Goal: Find specific page/section: Find specific page/section

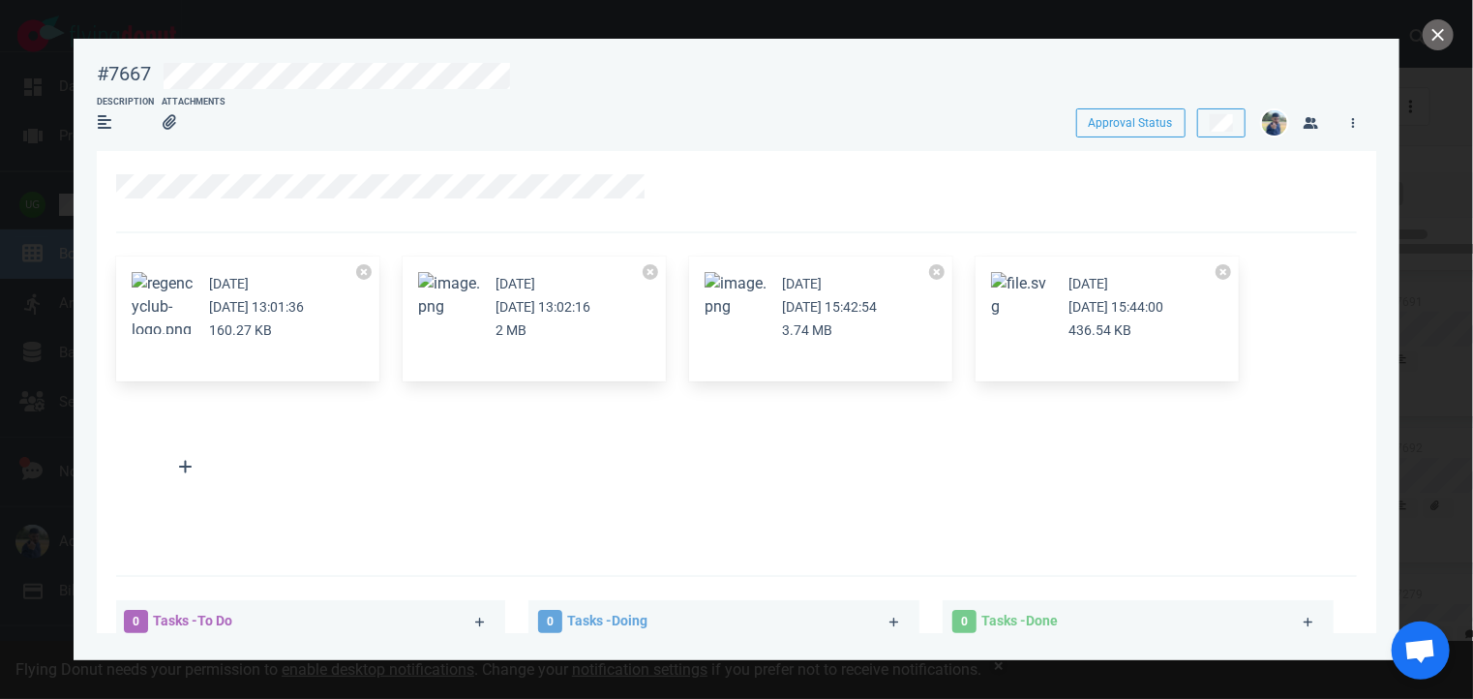
scroll to position [691, 0]
click at [1440, 24] on button "close" at bounding box center [1438, 34] width 31 height 31
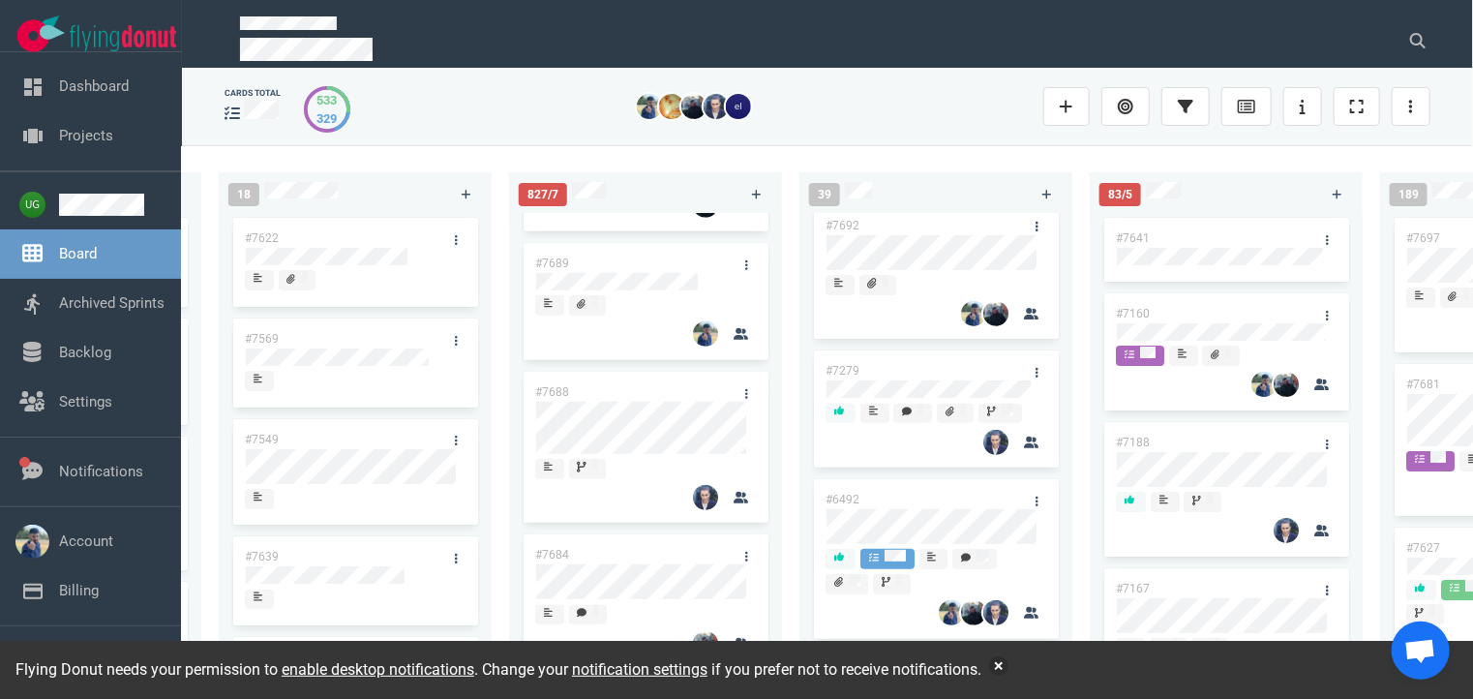
scroll to position [371, 0]
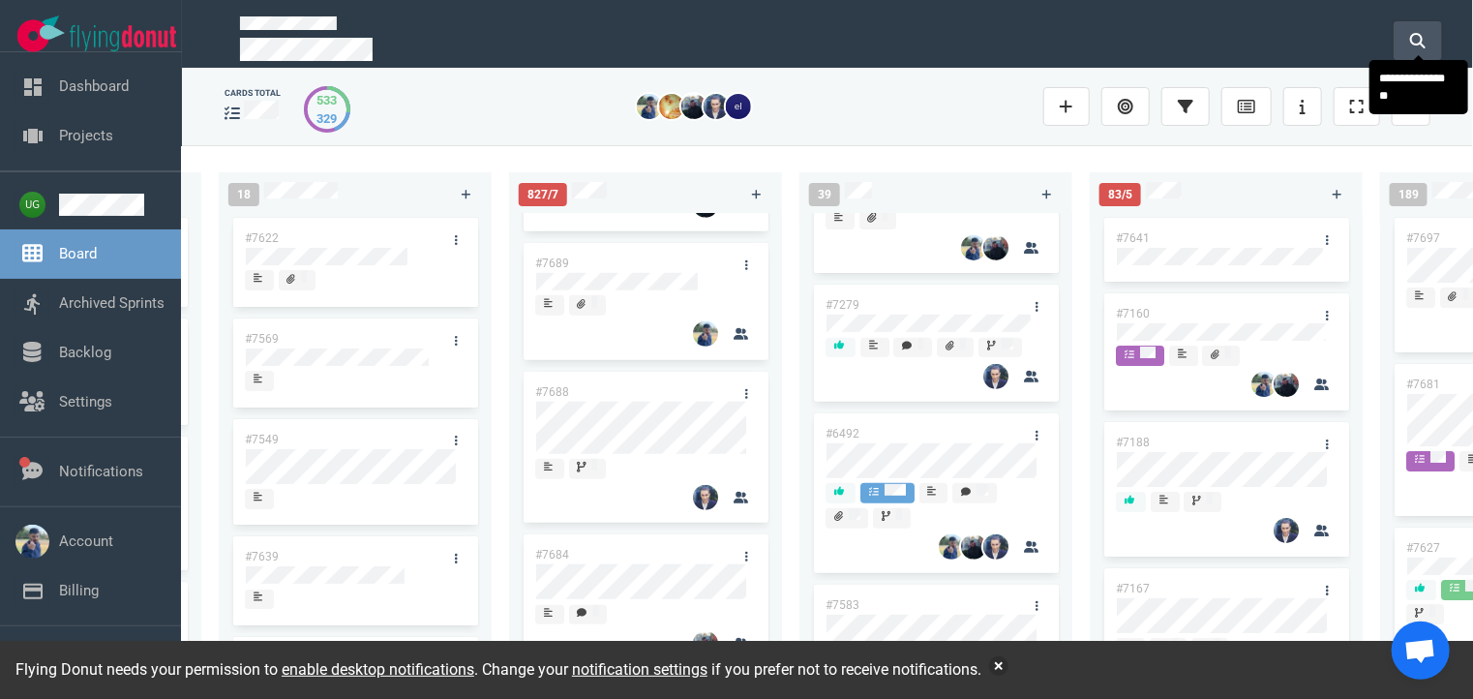
drag, startPoint x: 1398, startPoint y: 41, endPoint x: 1416, endPoint y: 30, distance: 21.3
click at [1416, 33] on icon at bounding box center [1418, 40] width 15 height 15
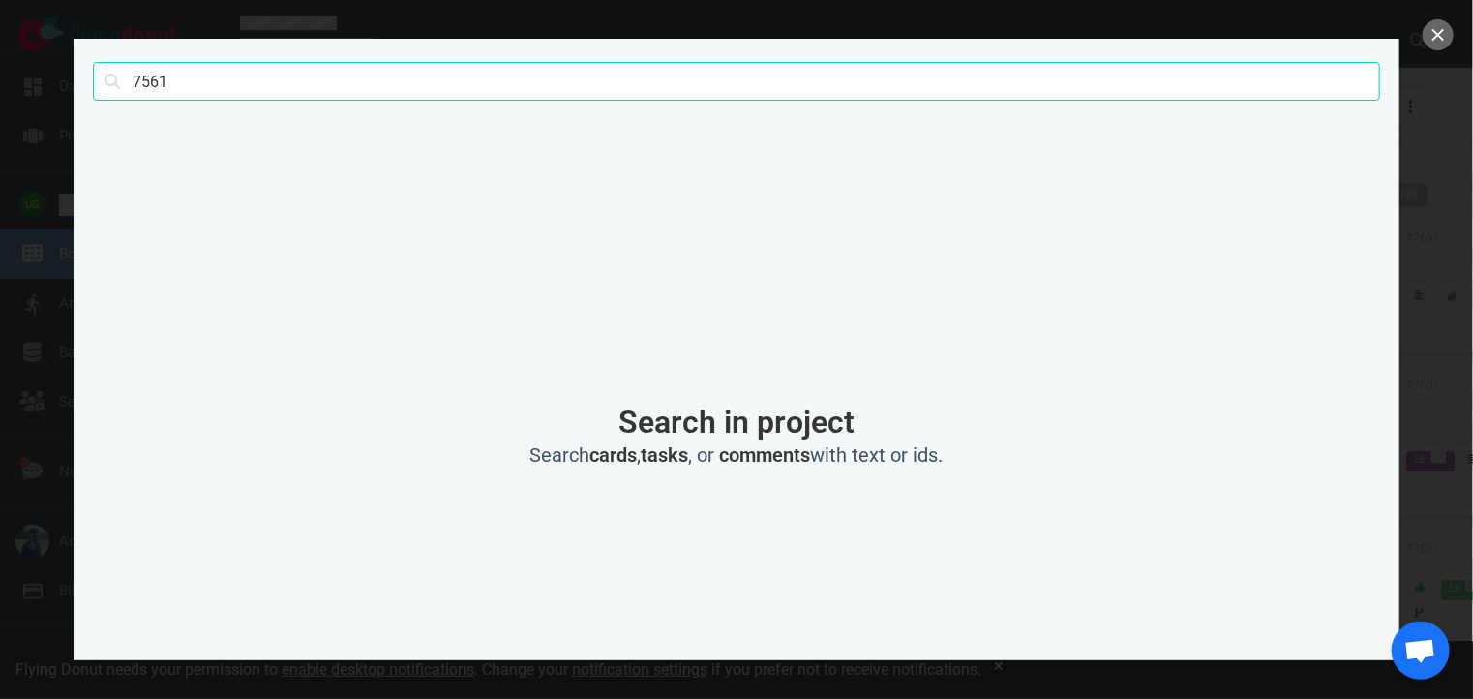
click at [1193, 92] on input "7561" at bounding box center [737, 81] width 1288 height 39
click button "Search" at bounding box center [0, 0] width 0 height 0
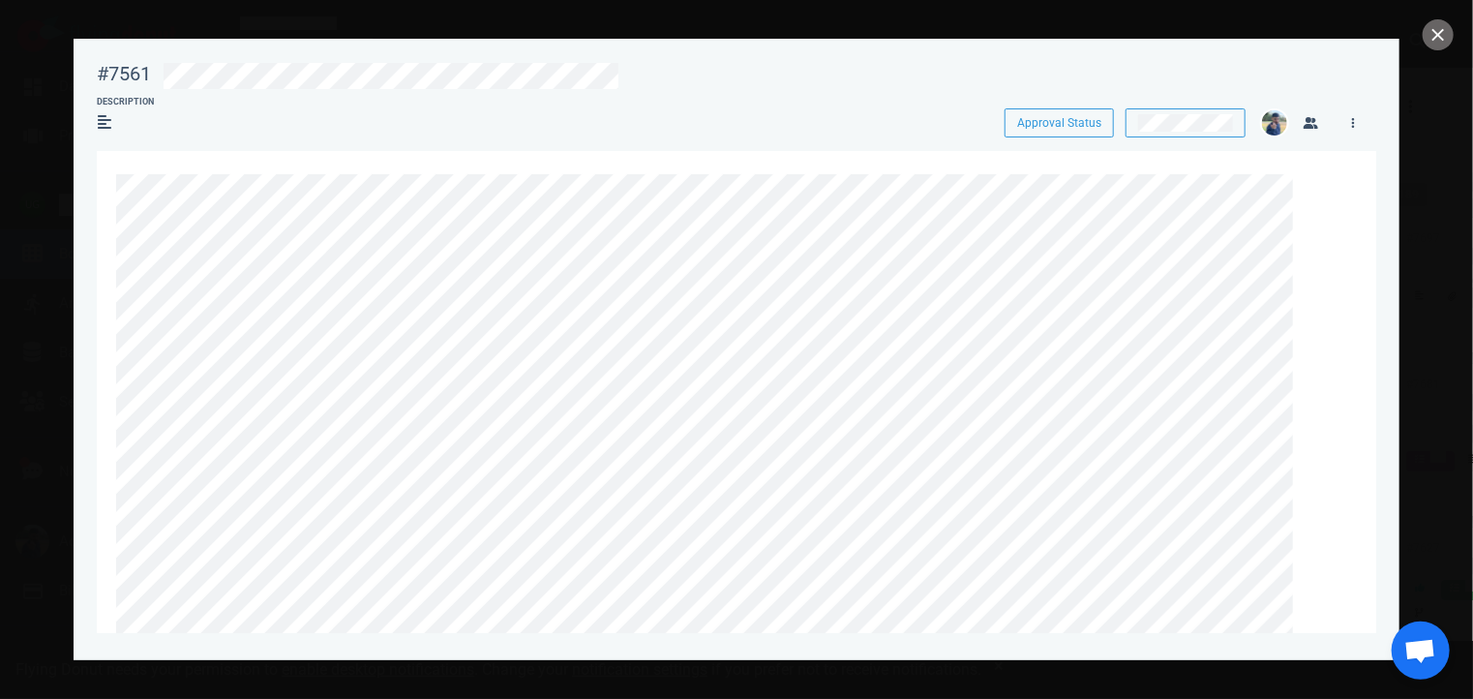
scroll to position [294, 0]
click at [1440, 34] on button "close" at bounding box center [1438, 34] width 31 height 31
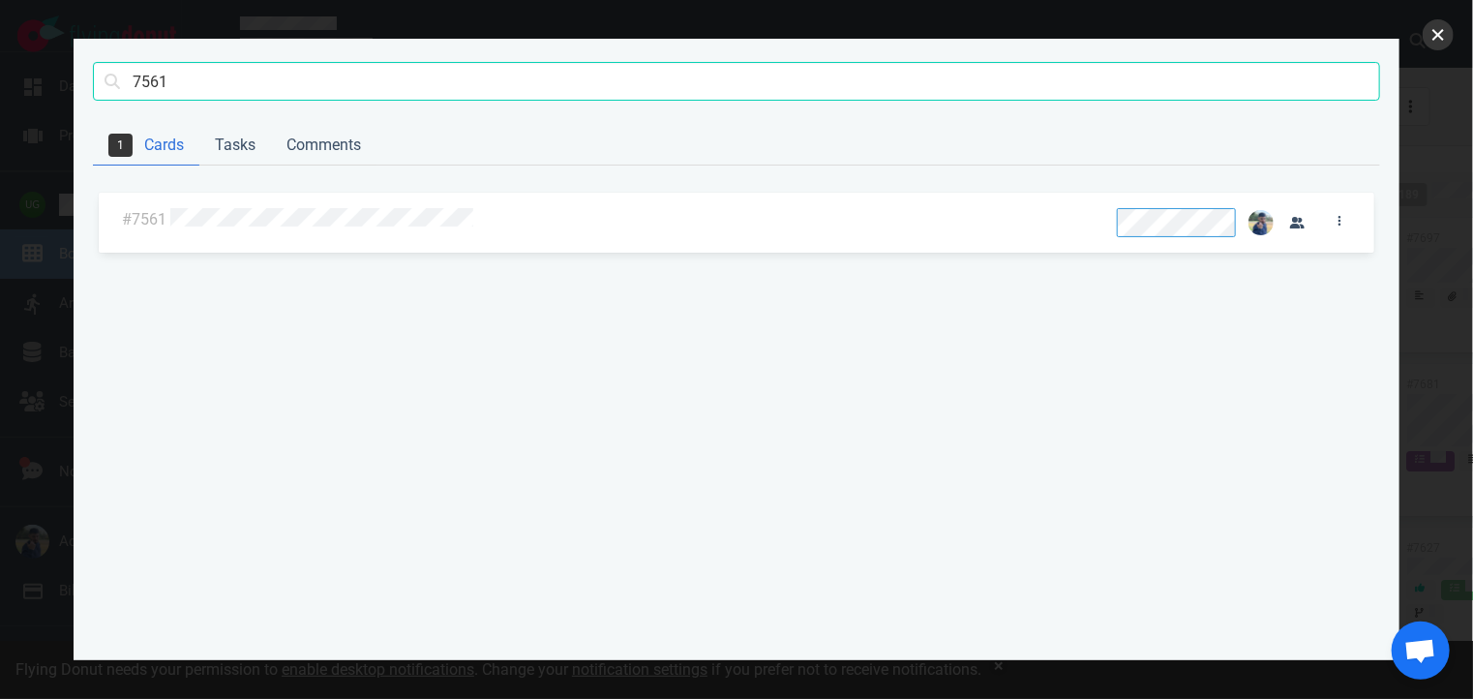
click at [1436, 26] on button "close" at bounding box center [1438, 34] width 31 height 31
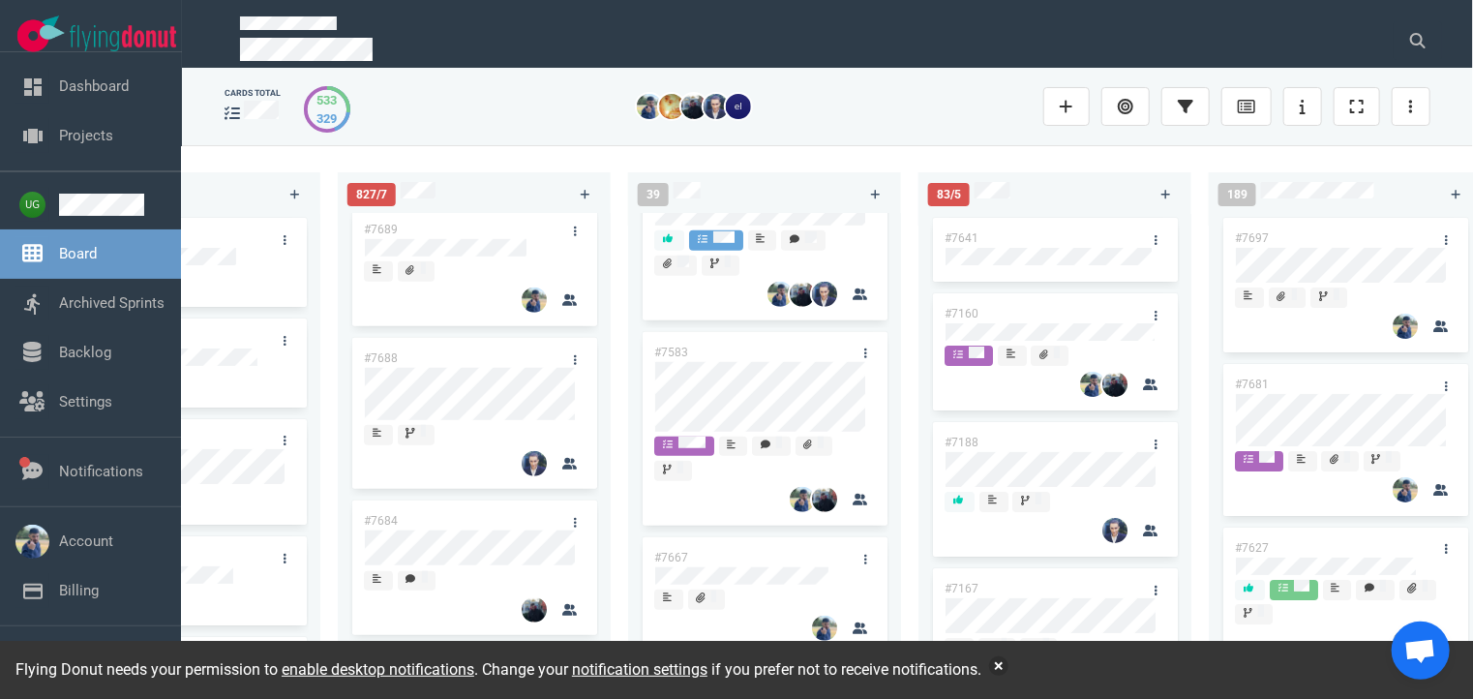
scroll to position [685, 0]
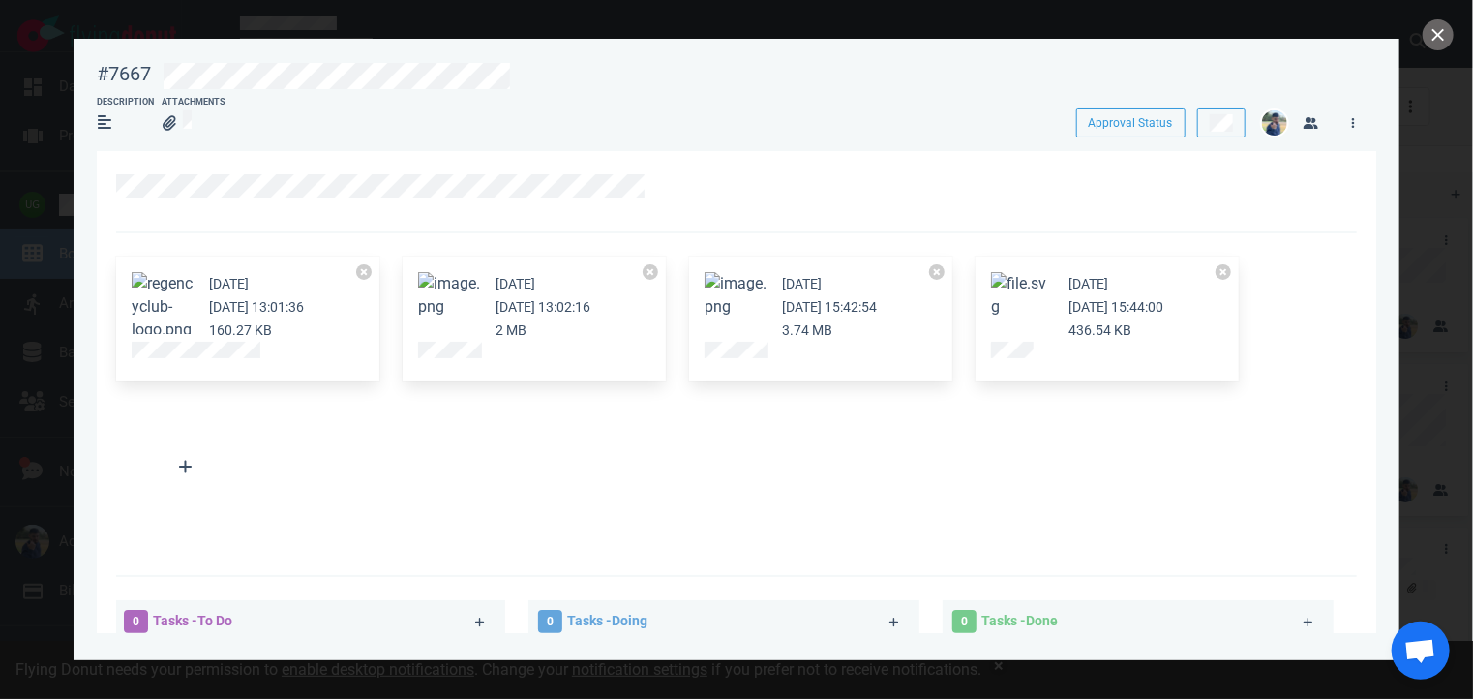
click at [1013, 305] on button "Zoom image" at bounding box center [1022, 295] width 62 height 46
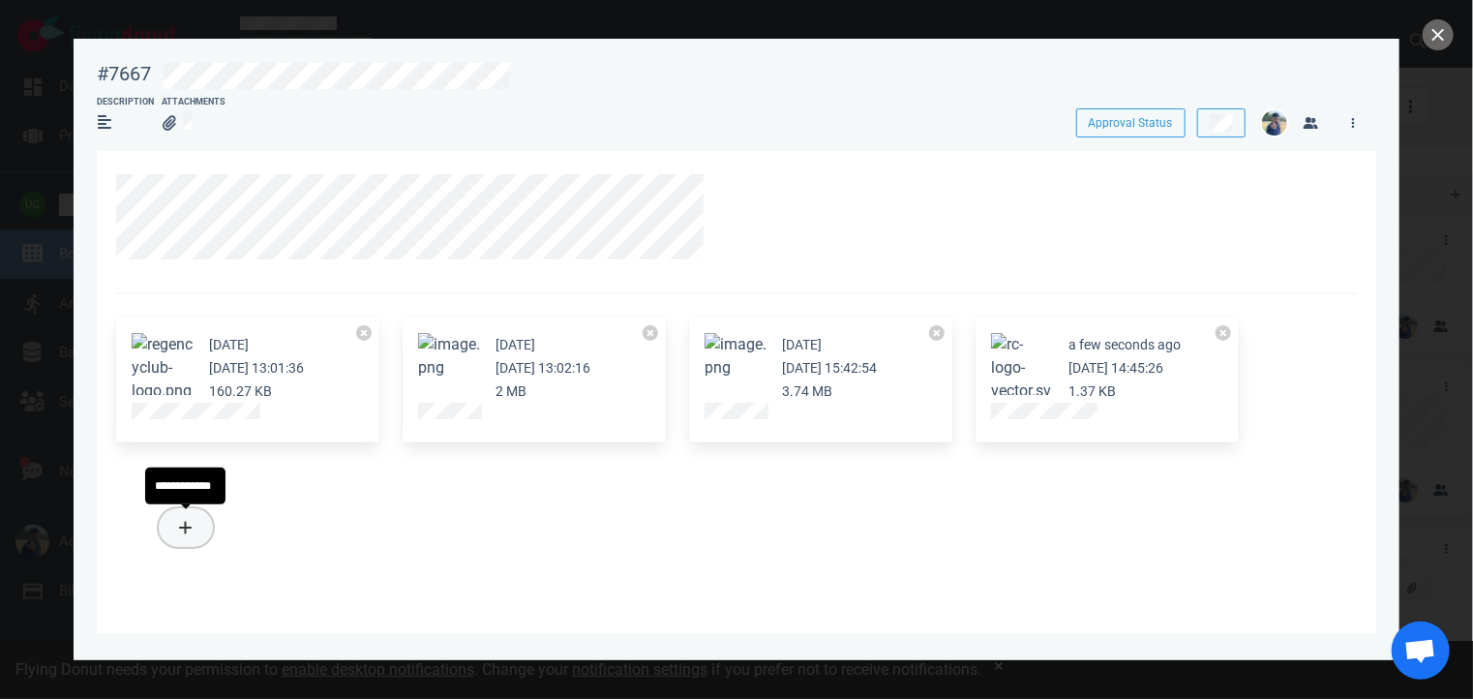
click at [179, 531] on icon at bounding box center [186, 527] width 14 height 15
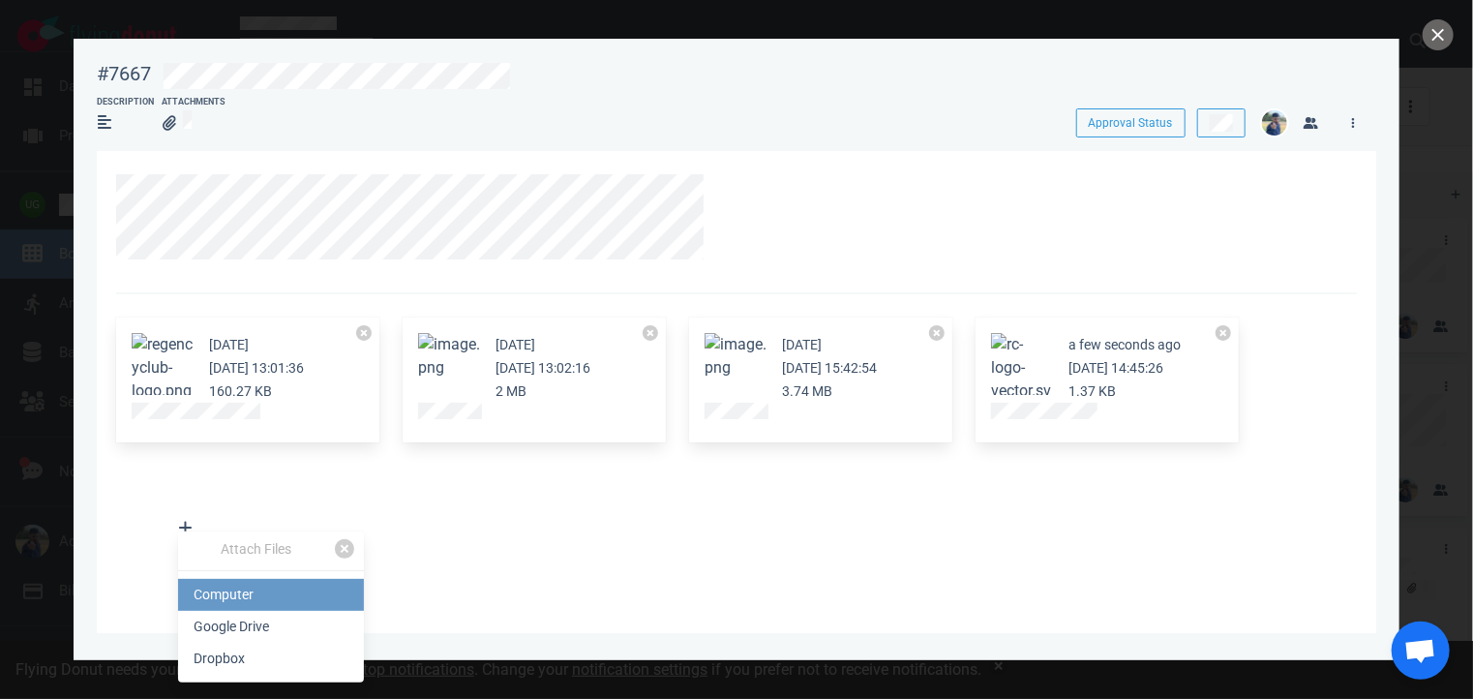
click at [212, 592] on link "Computer" at bounding box center [271, 595] width 186 height 32
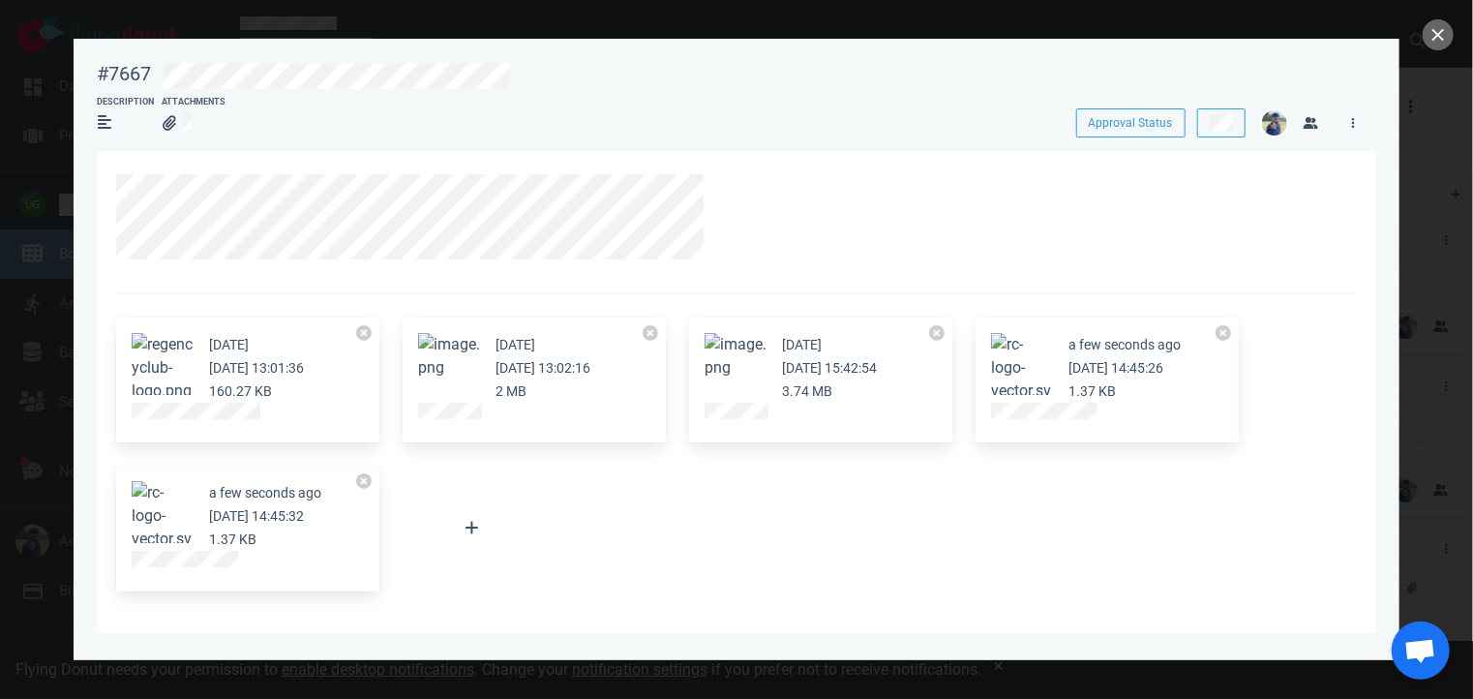
click at [143, 512] on button "Zoom image" at bounding box center [163, 527] width 62 height 93
click at [565, 516] on div "[DATE] [DATE] 13:01:36 160.27 KB [DATE] [DATE] 13:02:16 2 MB [DATE] [DATE] 15:4…" at bounding box center [731, 454] width 1253 height 296
click at [1437, 34] on button "close" at bounding box center [1438, 34] width 31 height 31
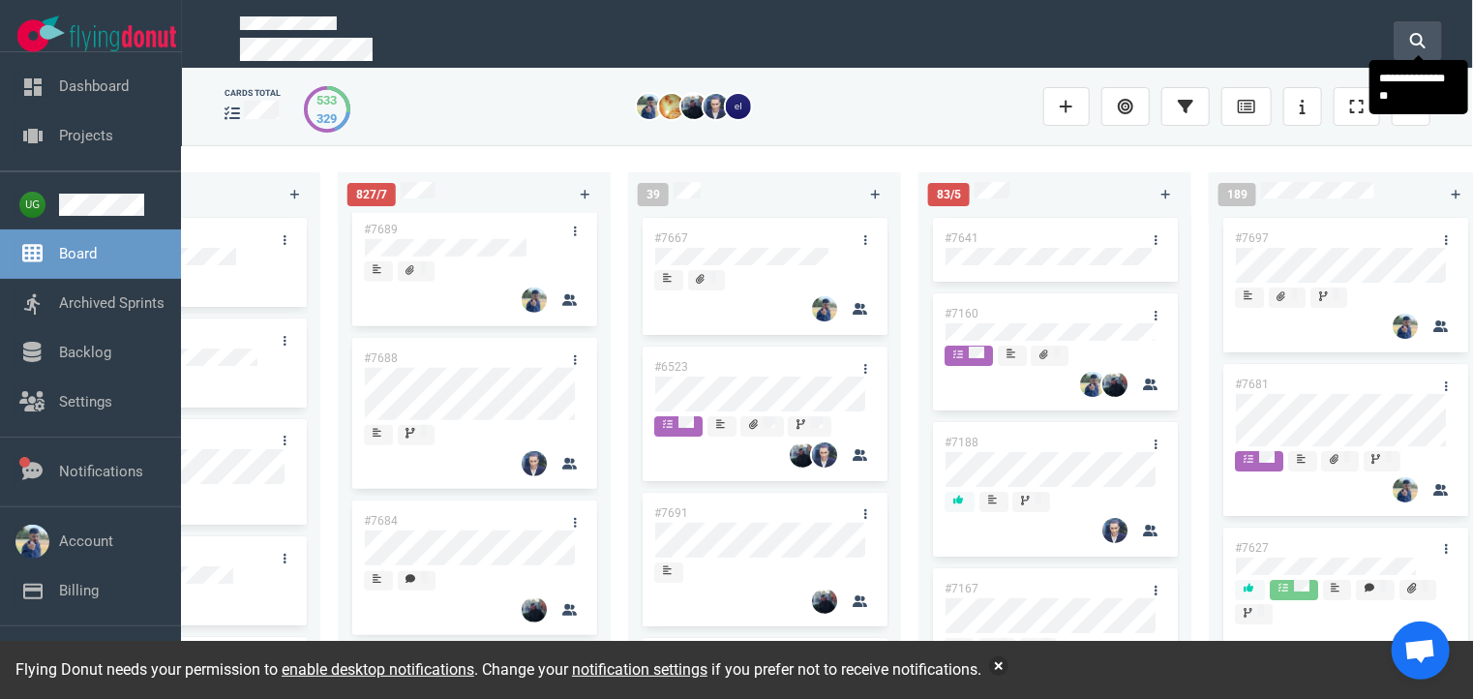
click at [1429, 36] on button at bounding box center [1418, 40] width 48 height 39
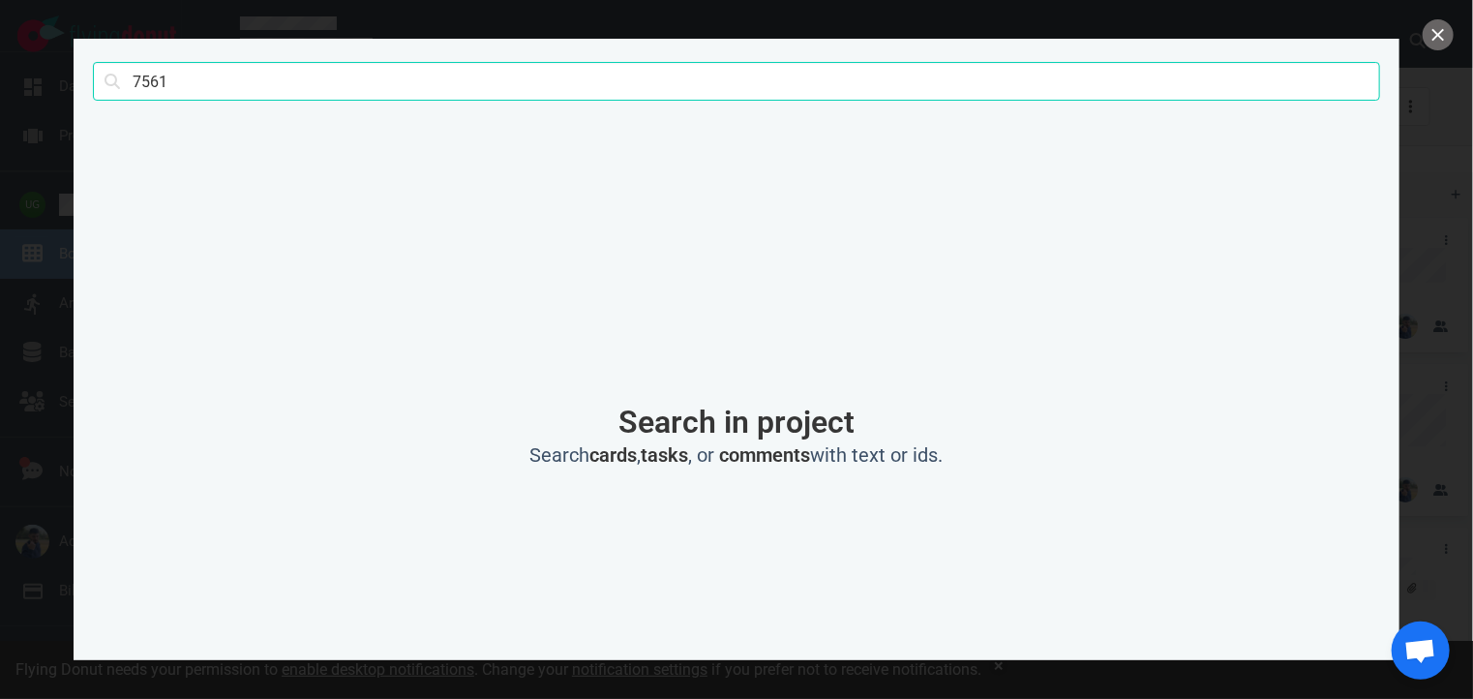
click at [813, 72] on input "7561" at bounding box center [737, 81] width 1288 height 39
click button "Search" at bounding box center [0, 0] width 0 height 0
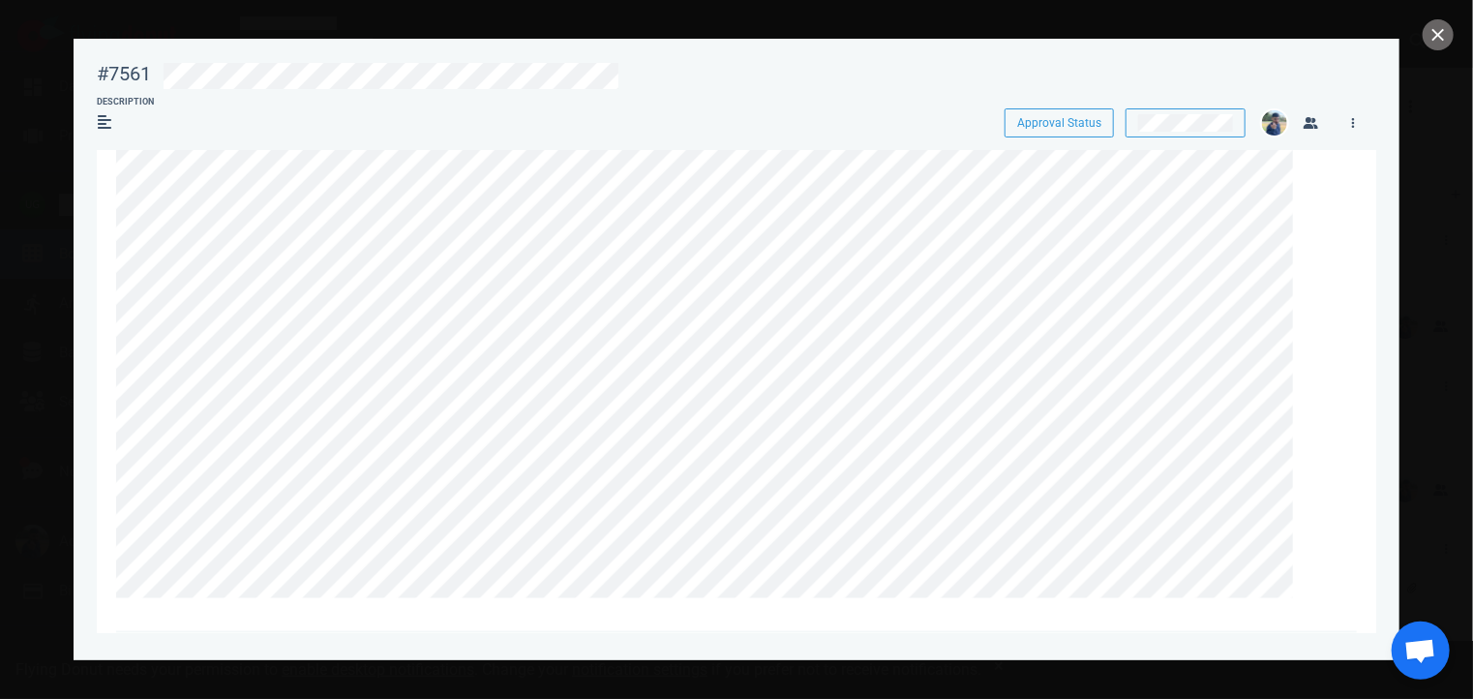
click at [170, 208] on link at bounding box center [632, 220] width 924 height 25
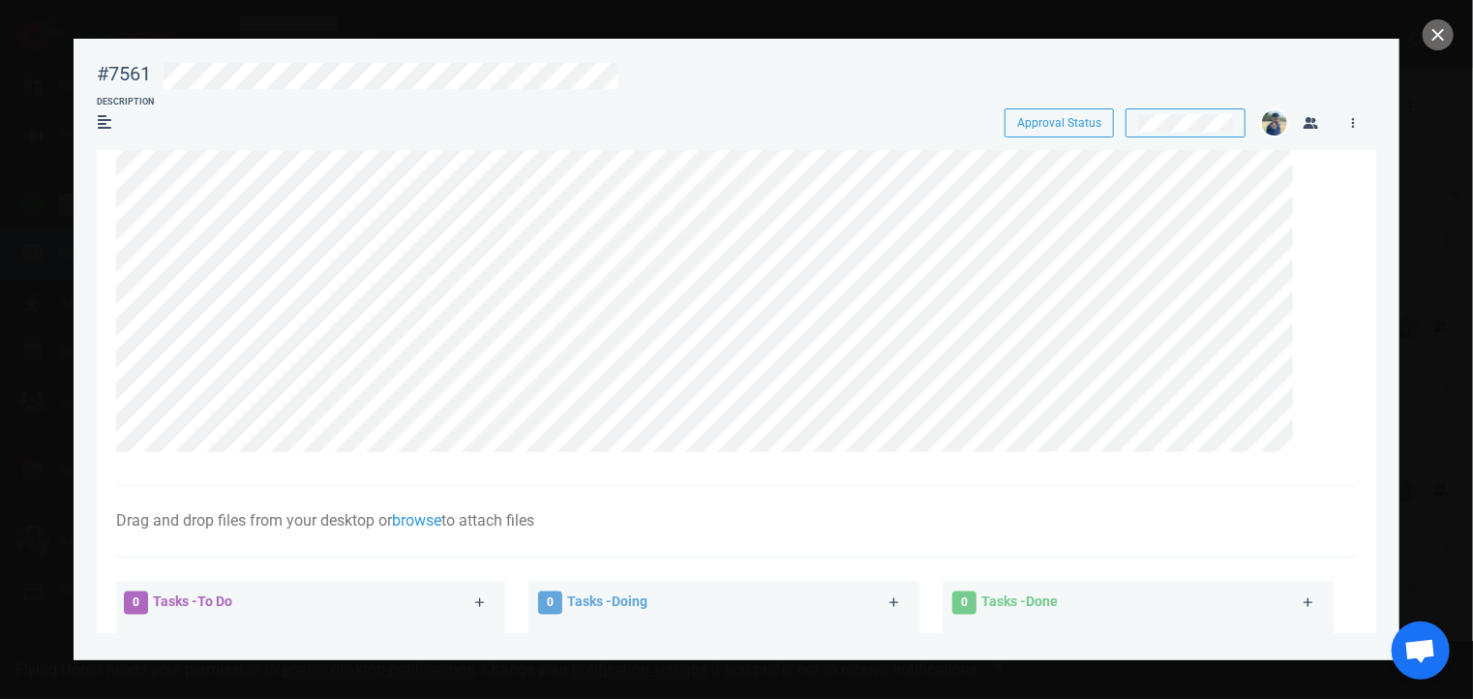
scroll to position [1645, 0]
